Goal: Navigation & Orientation: Find specific page/section

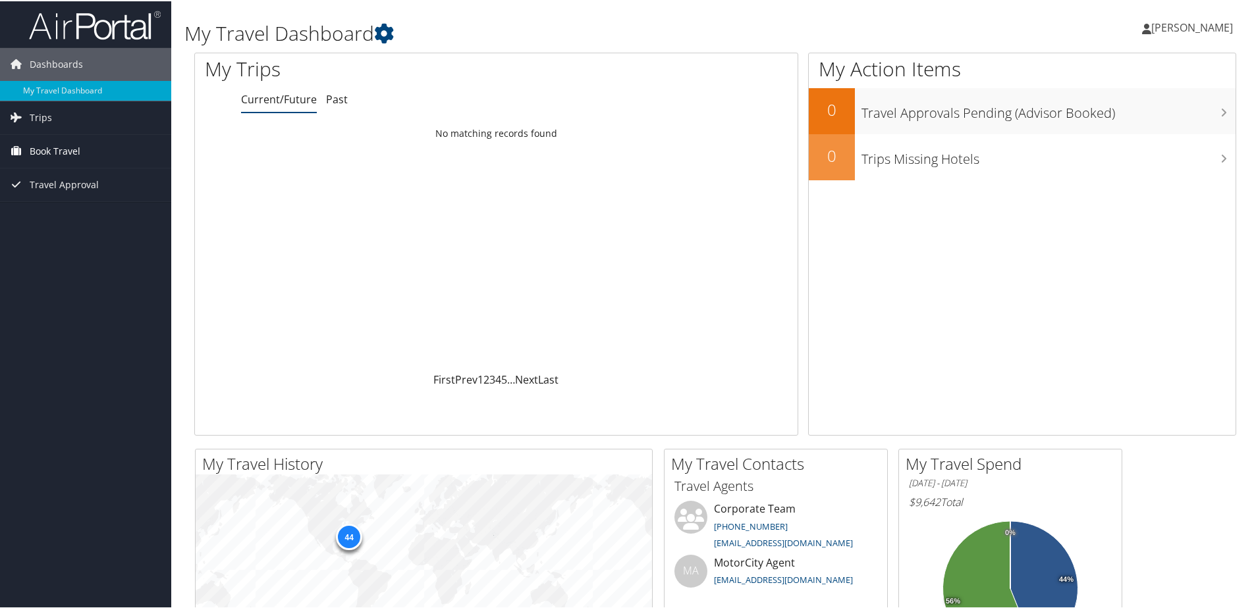
click at [40, 150] on span "Book Travel" at bounding box center [55, 150] width 51 height 33
click at [33, 110] on span "Trips" at bounding box center [41, 116] width 22 height 33
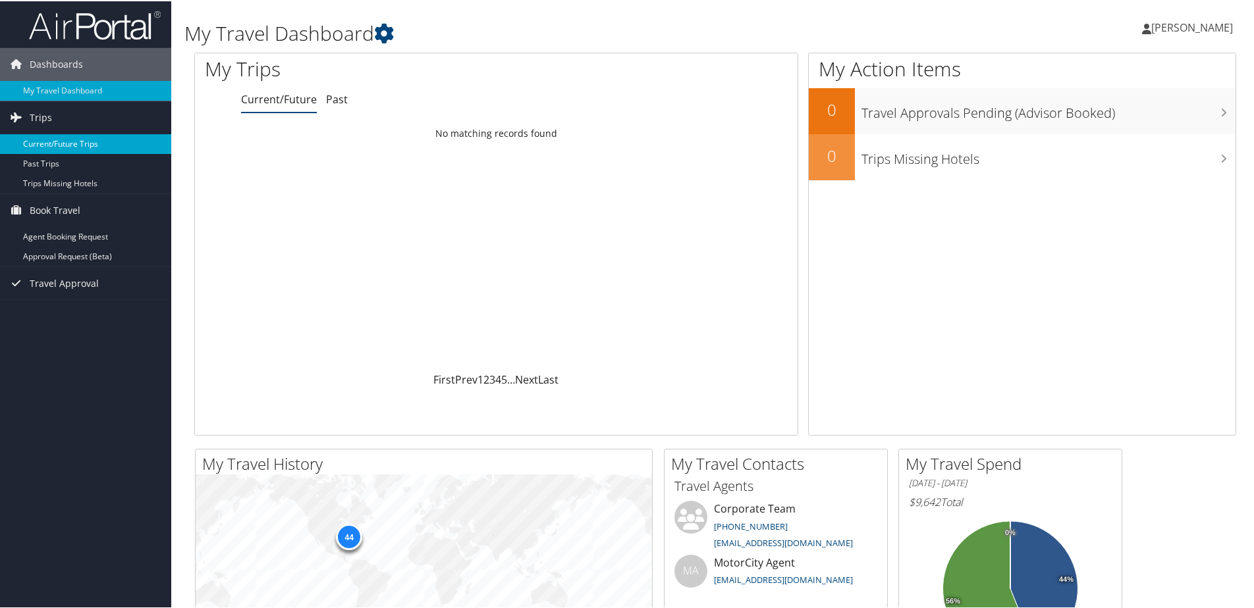
click at [42, 144] on link "Current/Future Trips" at bounding box center [85, 143] width 171 height 20
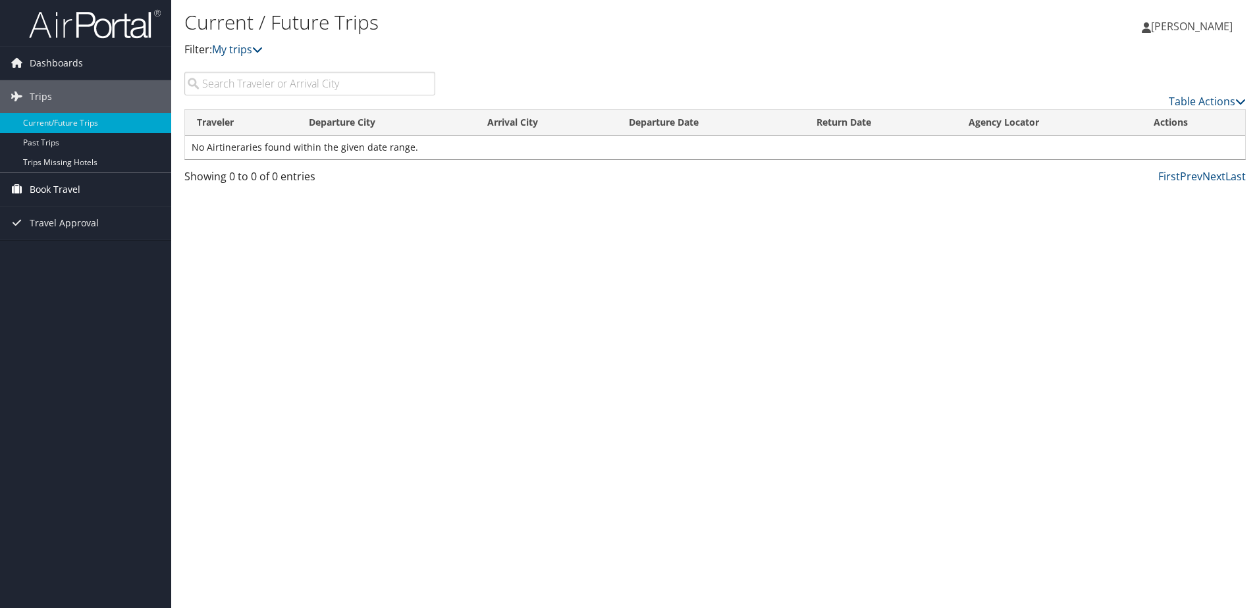
click at [76, 192] on span "Book Travel" at bounding box center [55, 189] width 51 height 33
